Goal: Find contact information: Find contact information

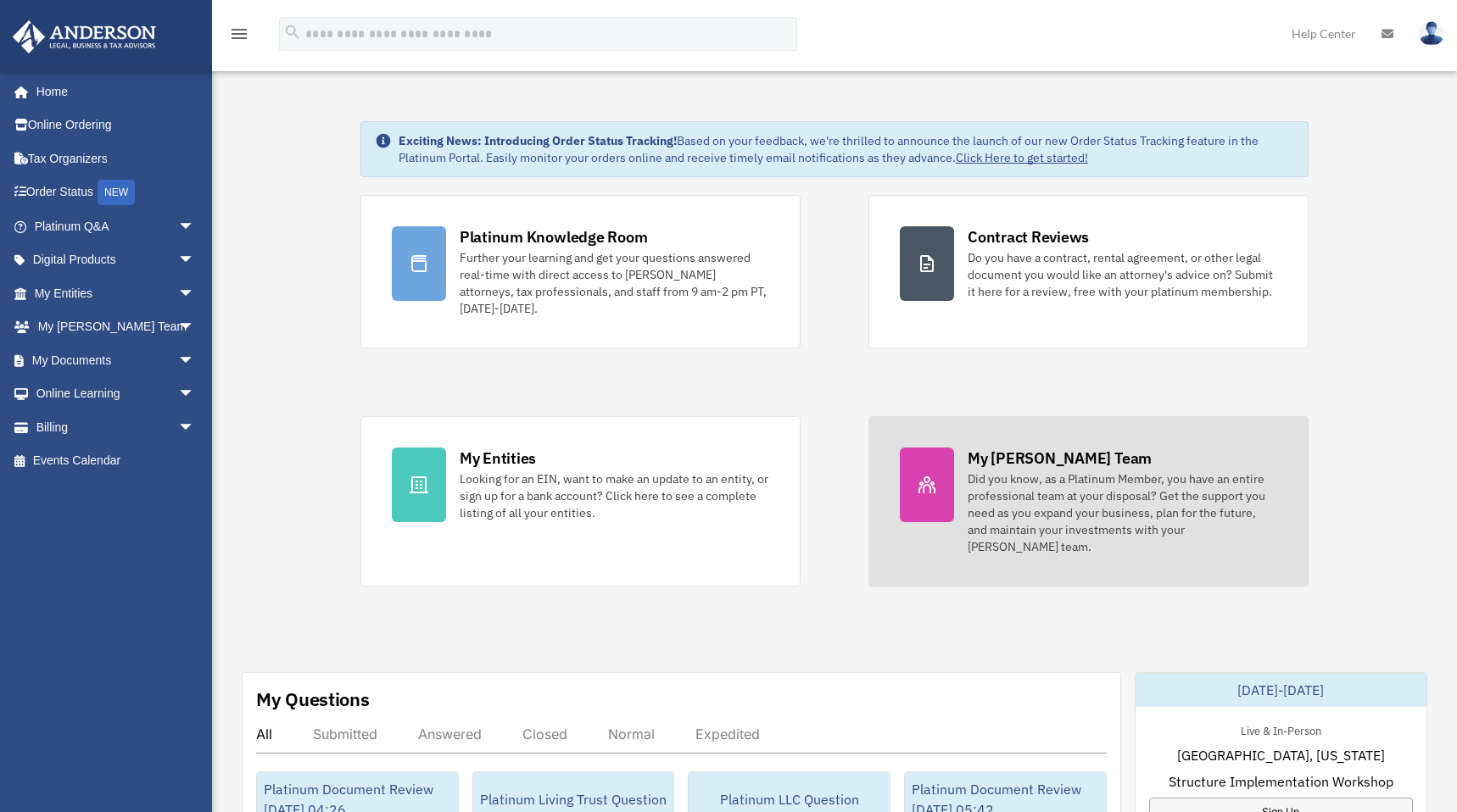
click at [952, 474] on div at bounding box center [926, 484] width 54 height 74
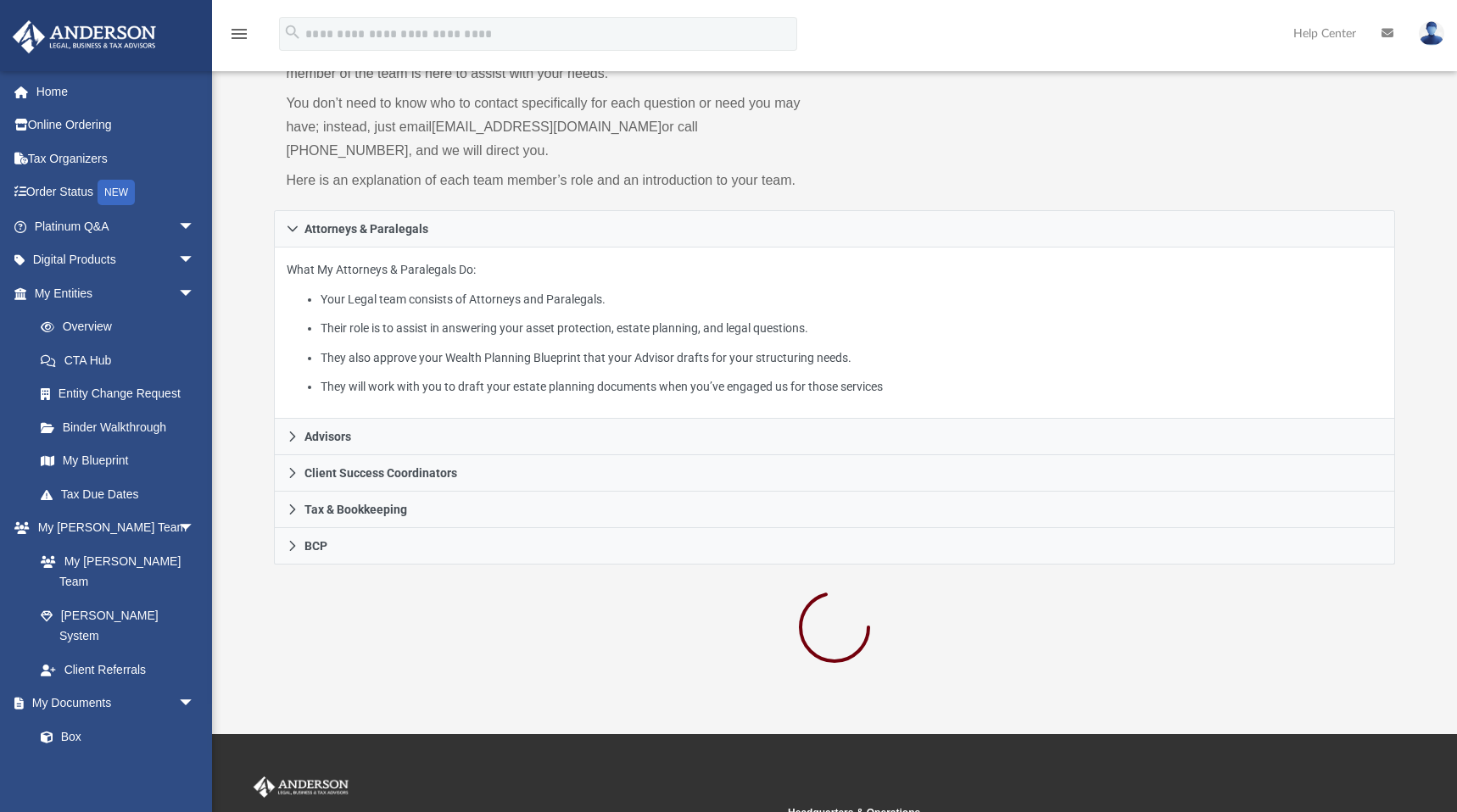
scroll to position [229, 0]
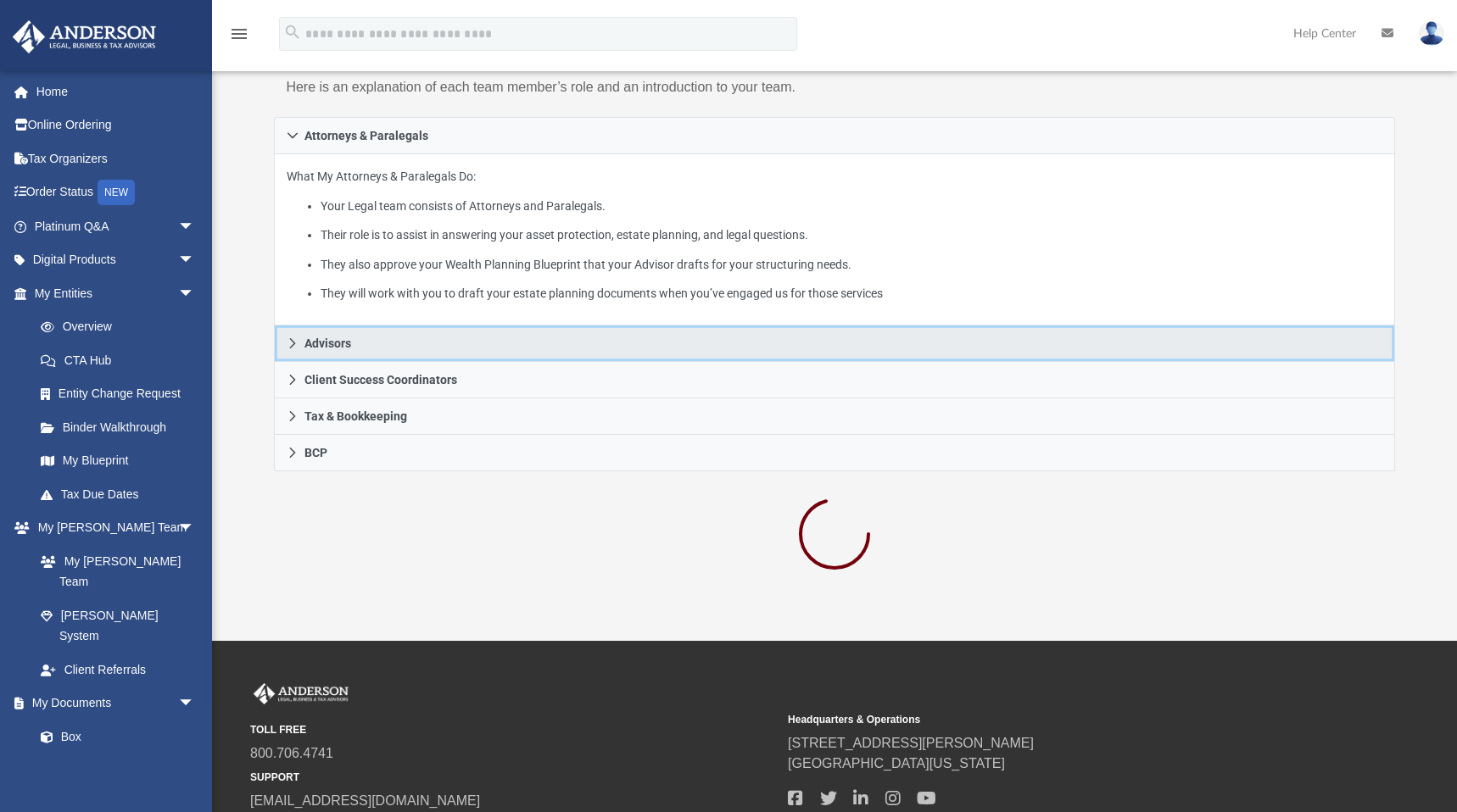
click at [365, 345] on link "Advisors" at bounding box center [833, 344] width 1120 height 37
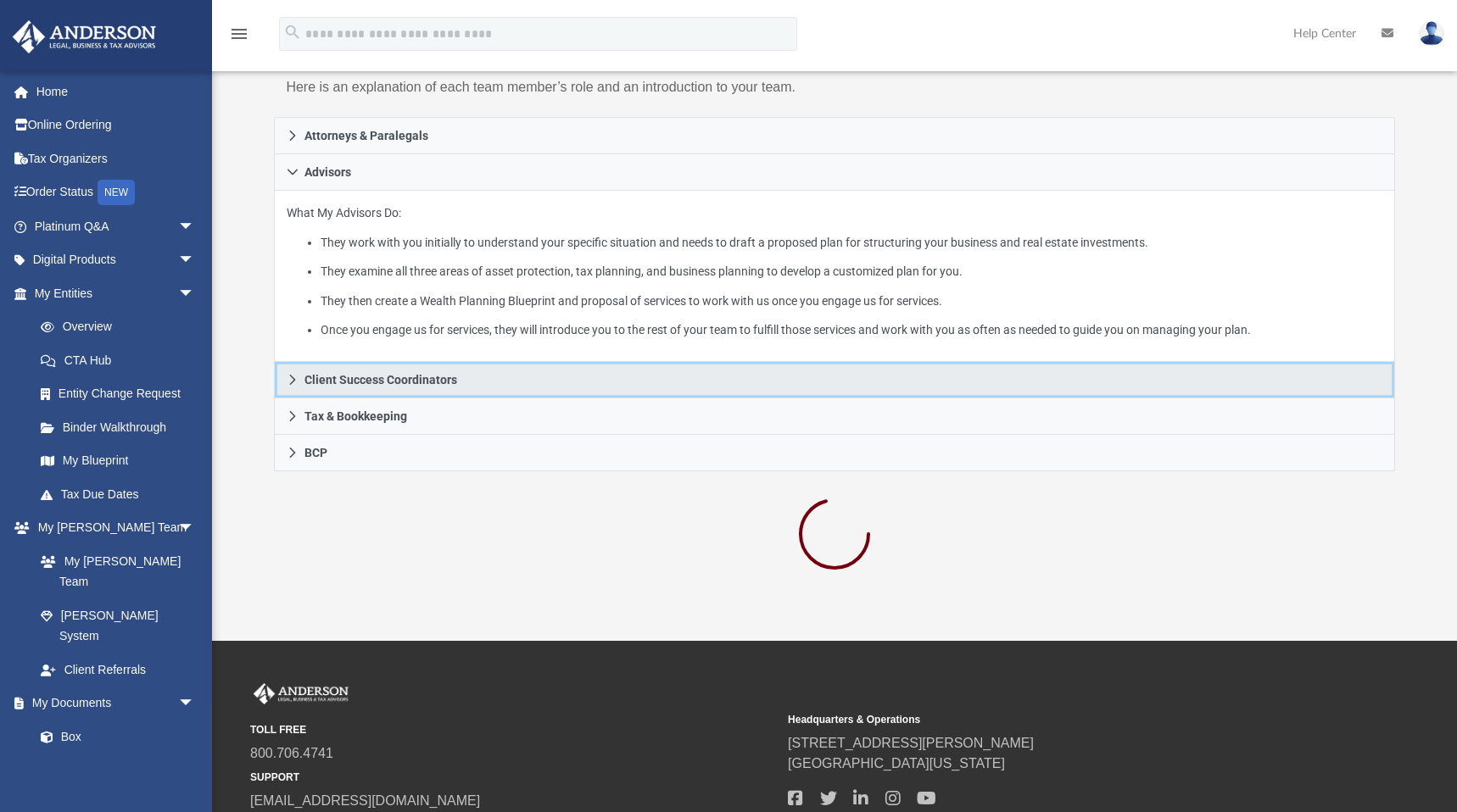
click at [345, 374] on span "Client Success Coordinators" at bounding box center [380, 379] width 153 height 12
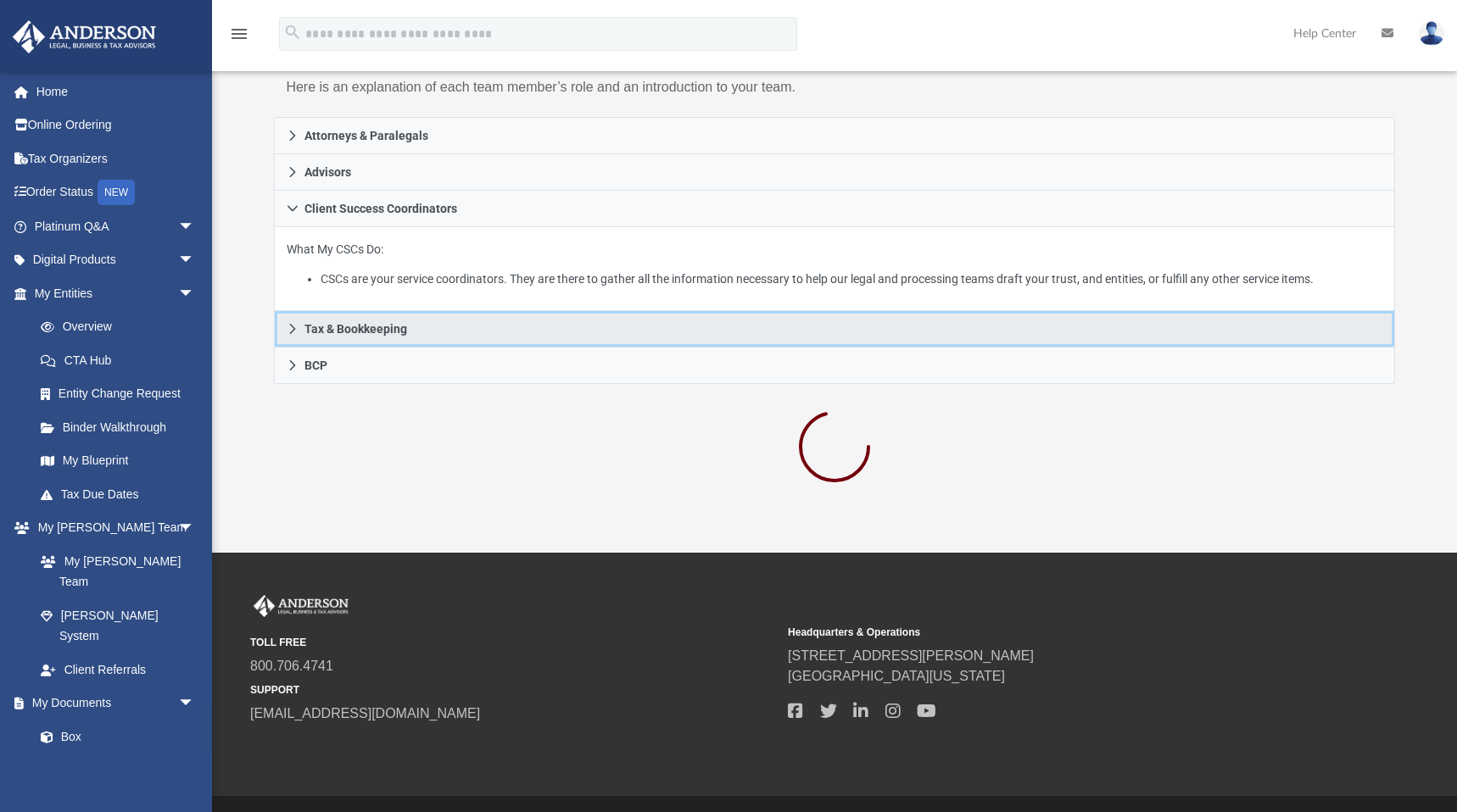
click at [362, 323] on span "Tax & Bookkeeping" at bounding box center [355, 329] width 103 height 12
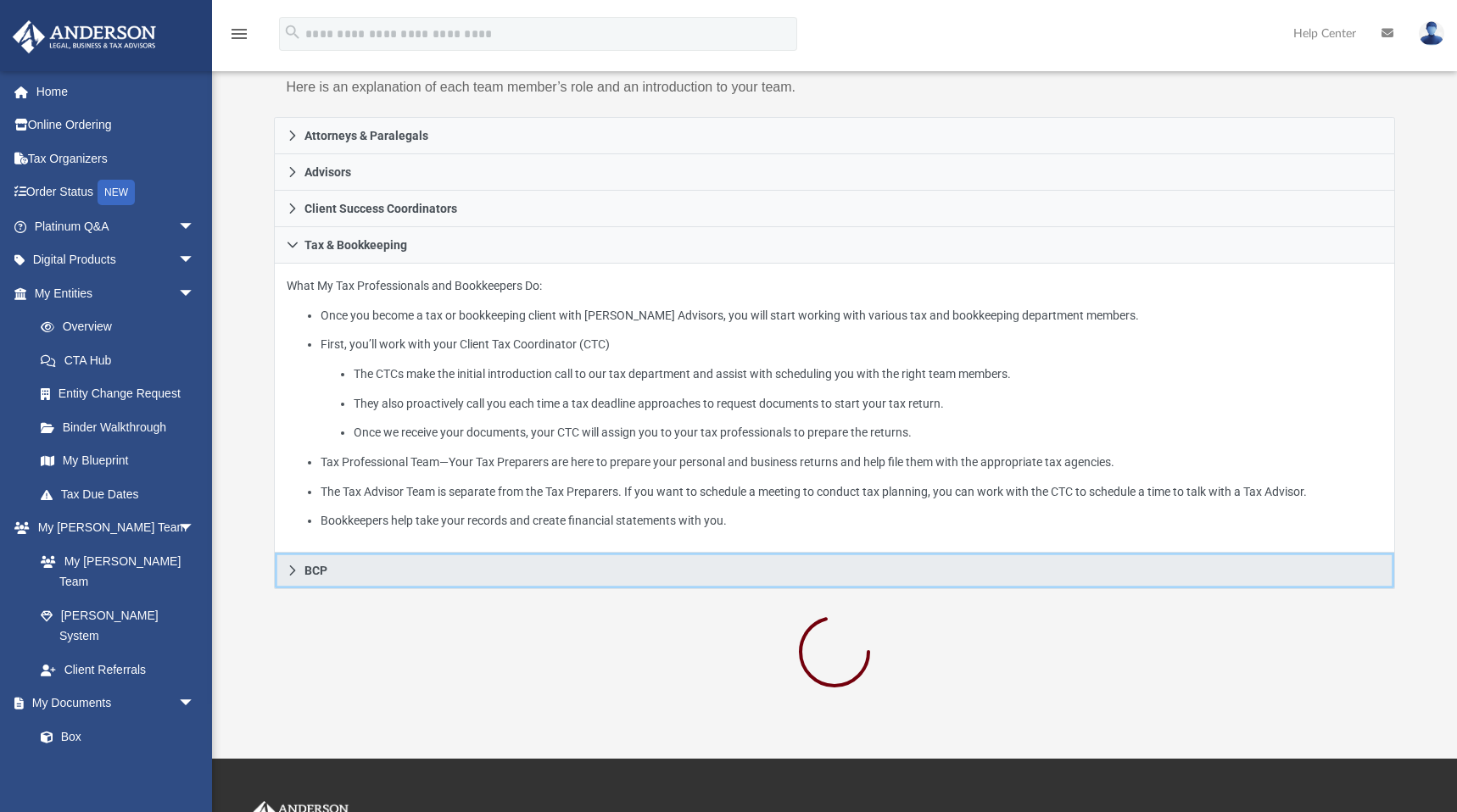
click at [337, 570] on link "BCP" at bounding box center [833, 571] width 1120 height 37
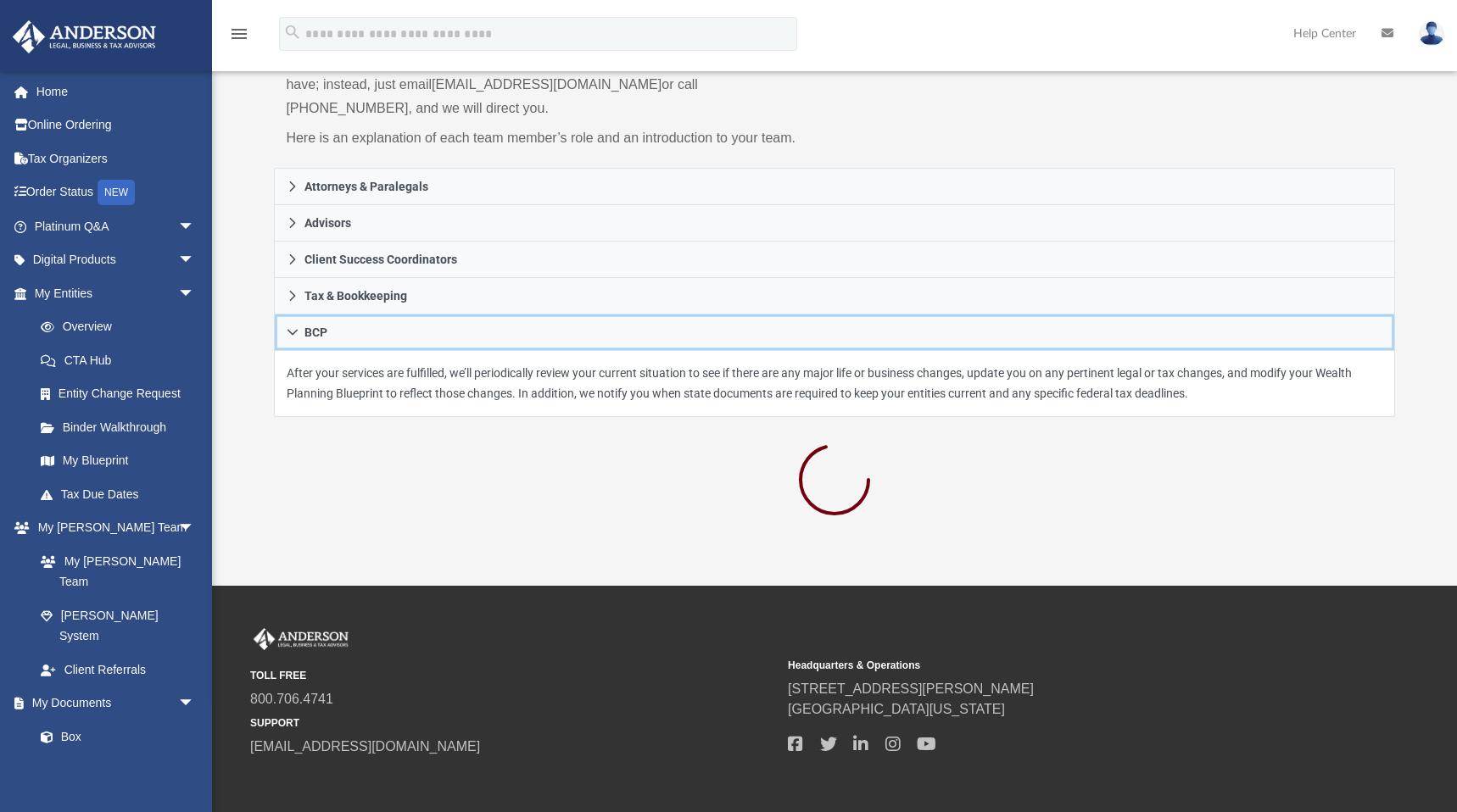
scroll to position [0, 0]
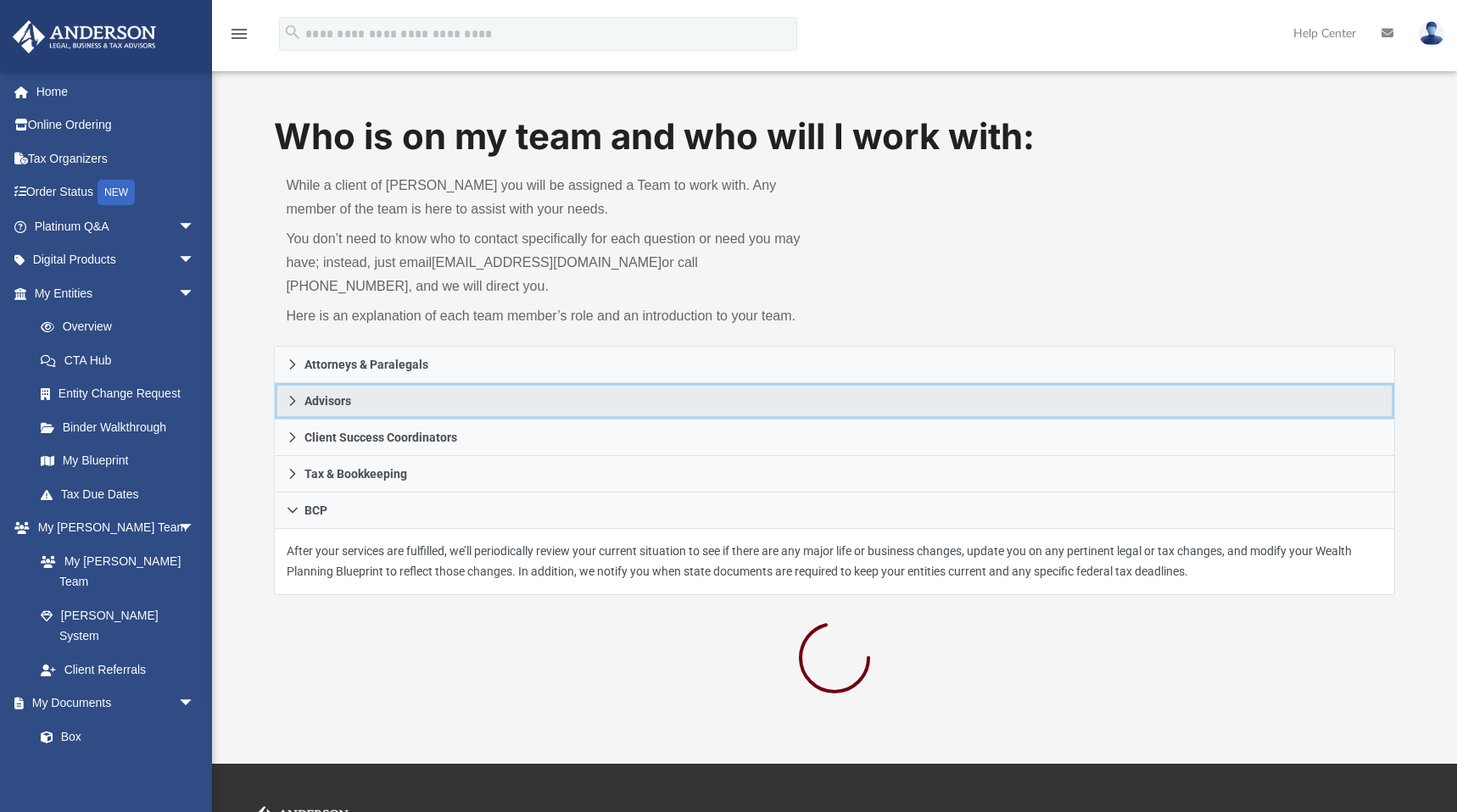
click at [365, 403] on link "Advisors" at bounding box center [833, 402] width 1120 height 37
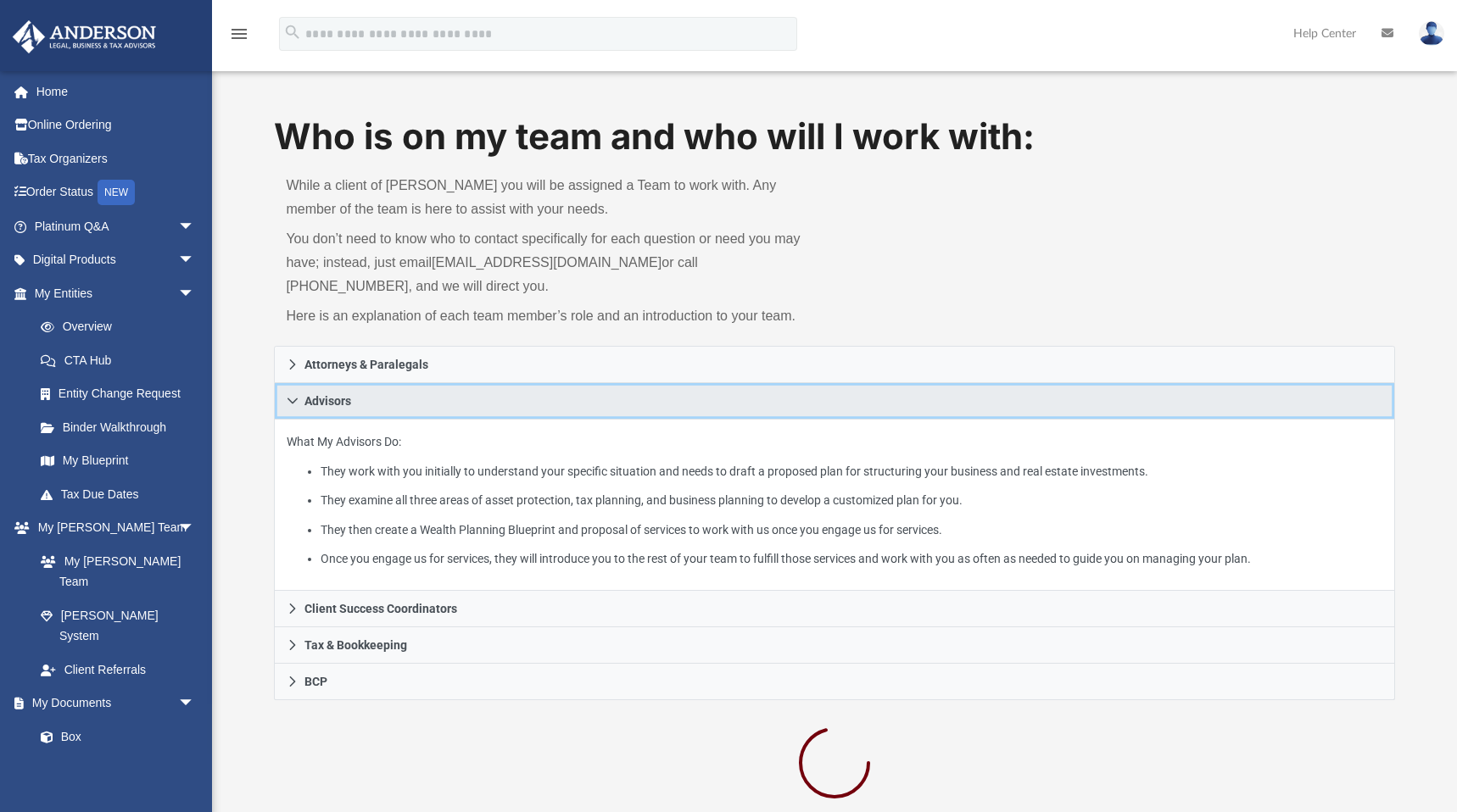
click at [365, 403] on link "Advisors" at bounding box center [833, 402] width 1120 height 37
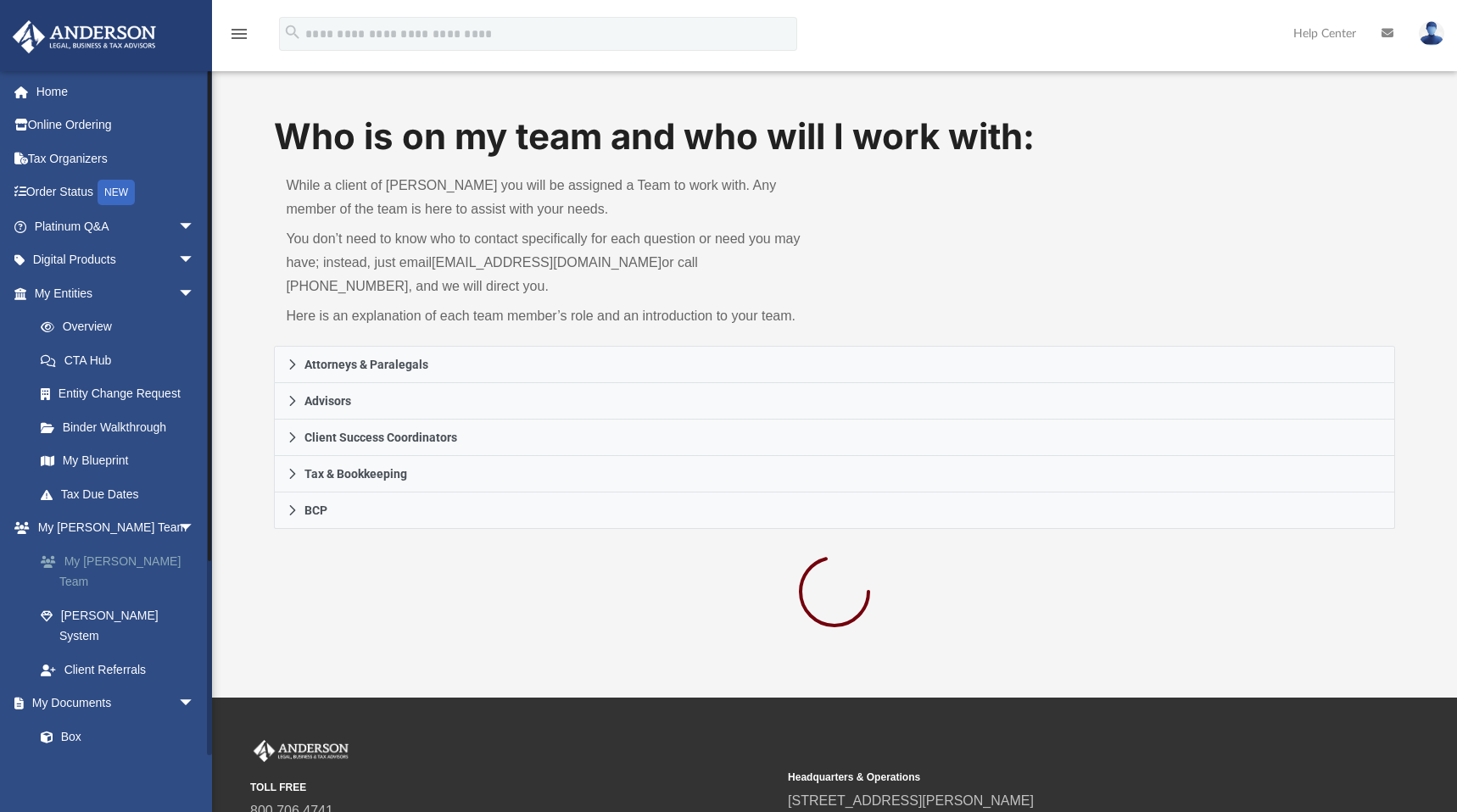
click at [121, 560] on link "My [PERSON_NAME] Team" at bounding box center [122, 570] width 197 height 54
click at [459, 258] on link "[EMAIL_ADDRESS][DOMAIN_NAME]" at bounding box center [546, 263] width 230 height 15
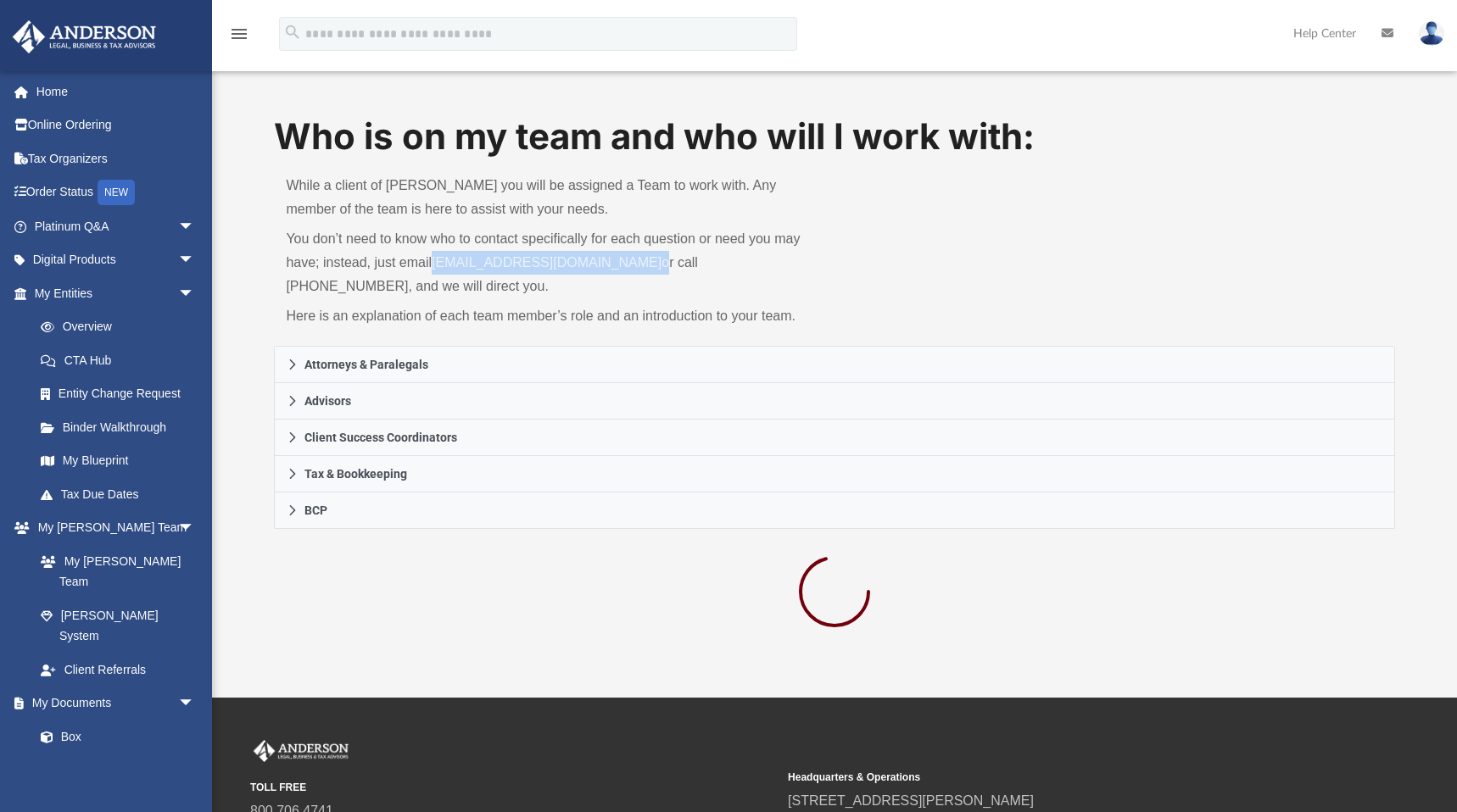
drag, startPoint x: 433, startPoint y: 255, endPoint x: 636, endPoint y: 258, distance: 203.0
click at [636, 258] on p "You don’t need to know who to contact specifically for each question or need yo…" at bounding box center [554, 263] width 537 height 71
copy p "[EMAIL_ADDRESS][DOMAIN_NAME]"
